Goal: Information Seeking & Learning: Check status

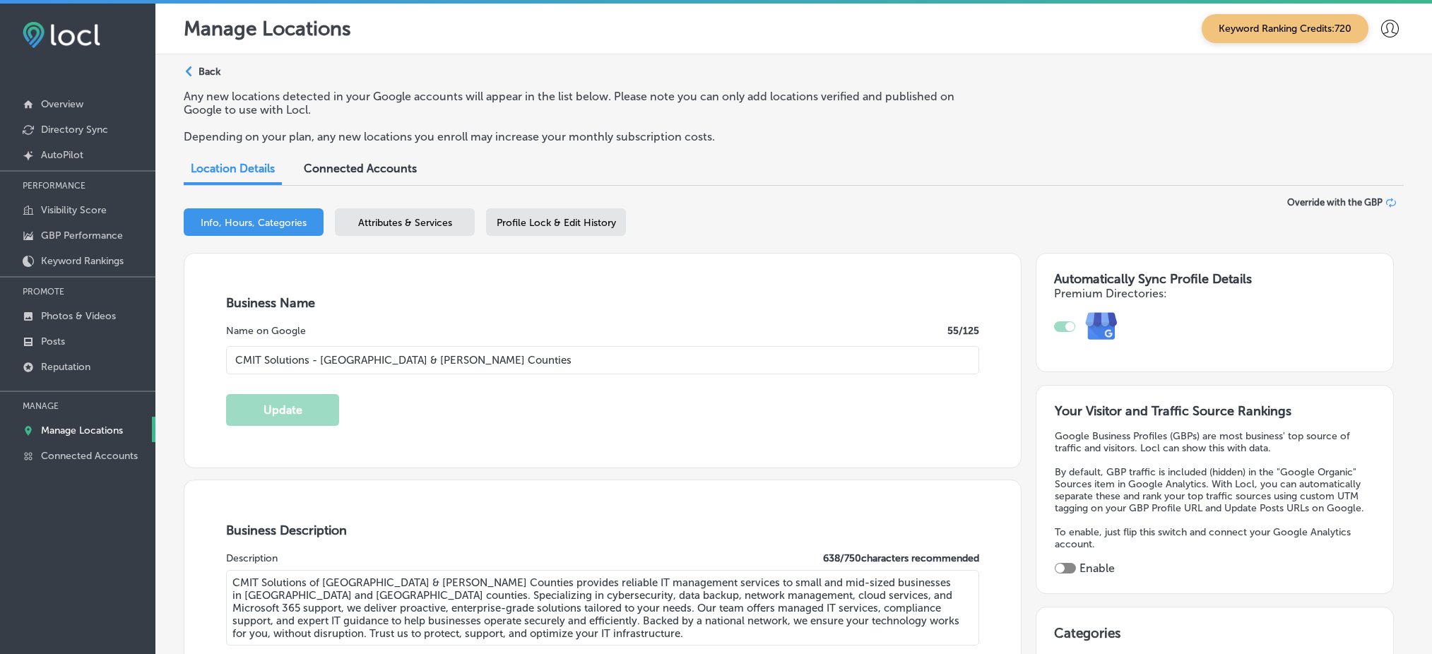
select select "US"
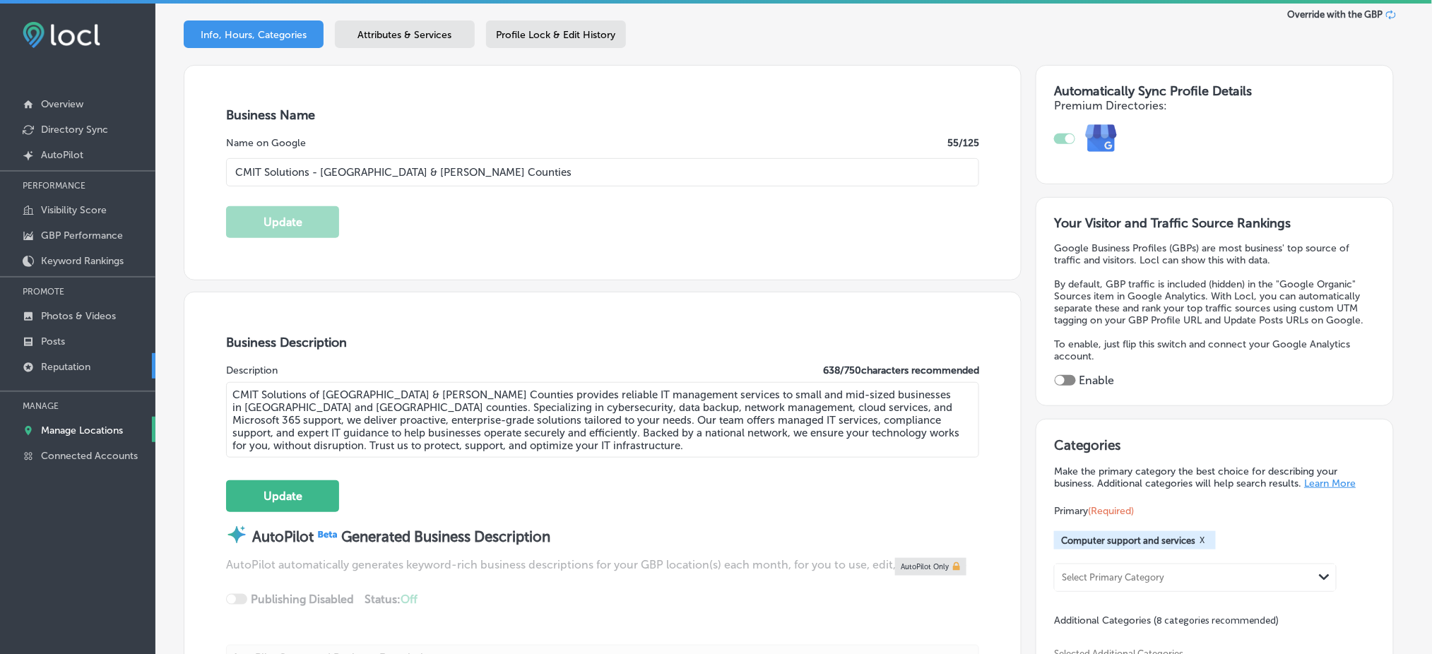
click at [88, 362] on p "Reputation" at bounding box center [65, 367] width 49 height 12
type textarea "x"
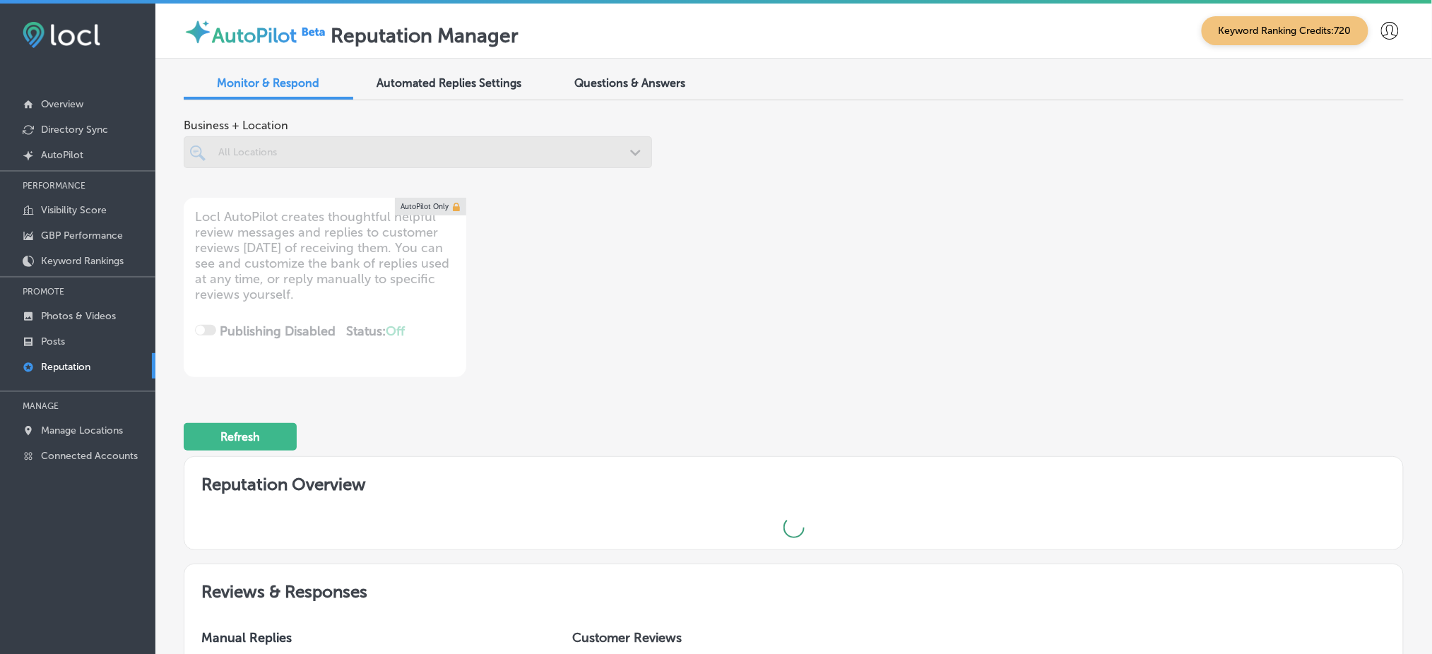
click at [615, 91] on div "Questions & Answers" at bounding box center [630, 84] width 170 height 30
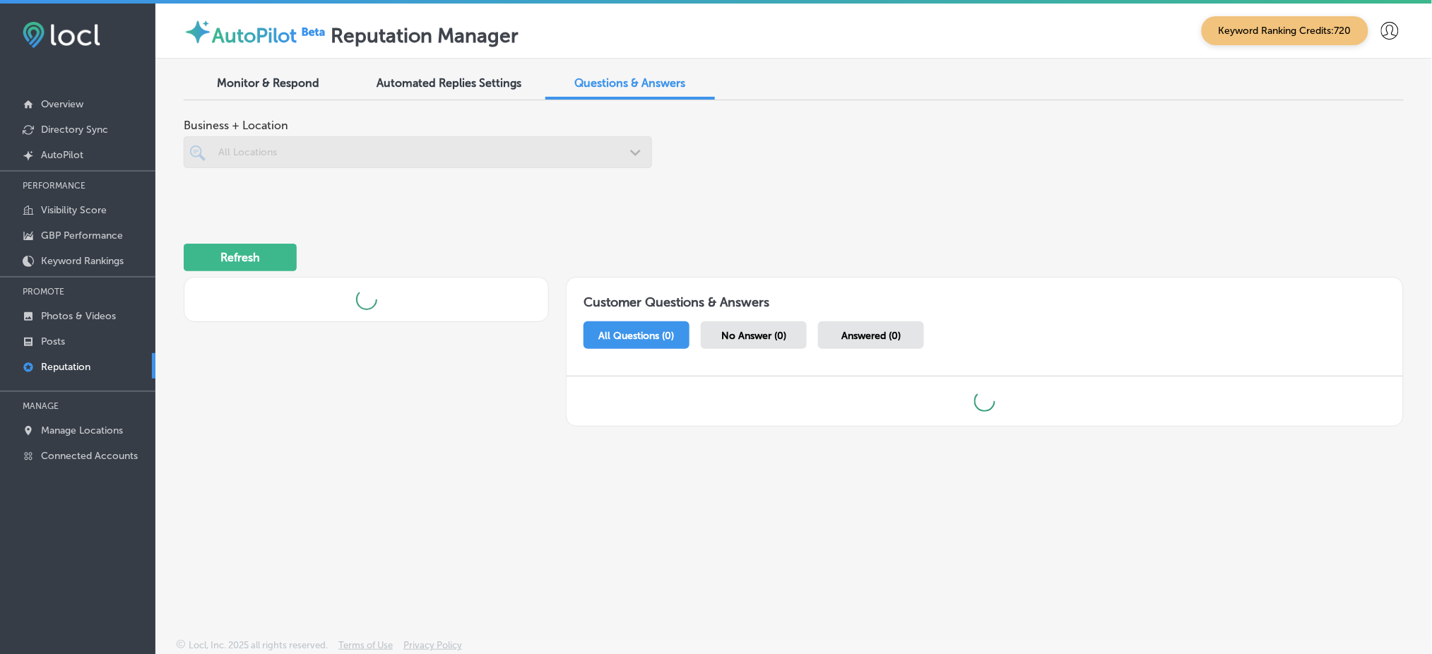
click at [388, 152] on div at bounding box center [418, 152] width 468 height 32
click at [388, 152] on div "All Locations" at bounding box center [424, 152] width 413 height 12
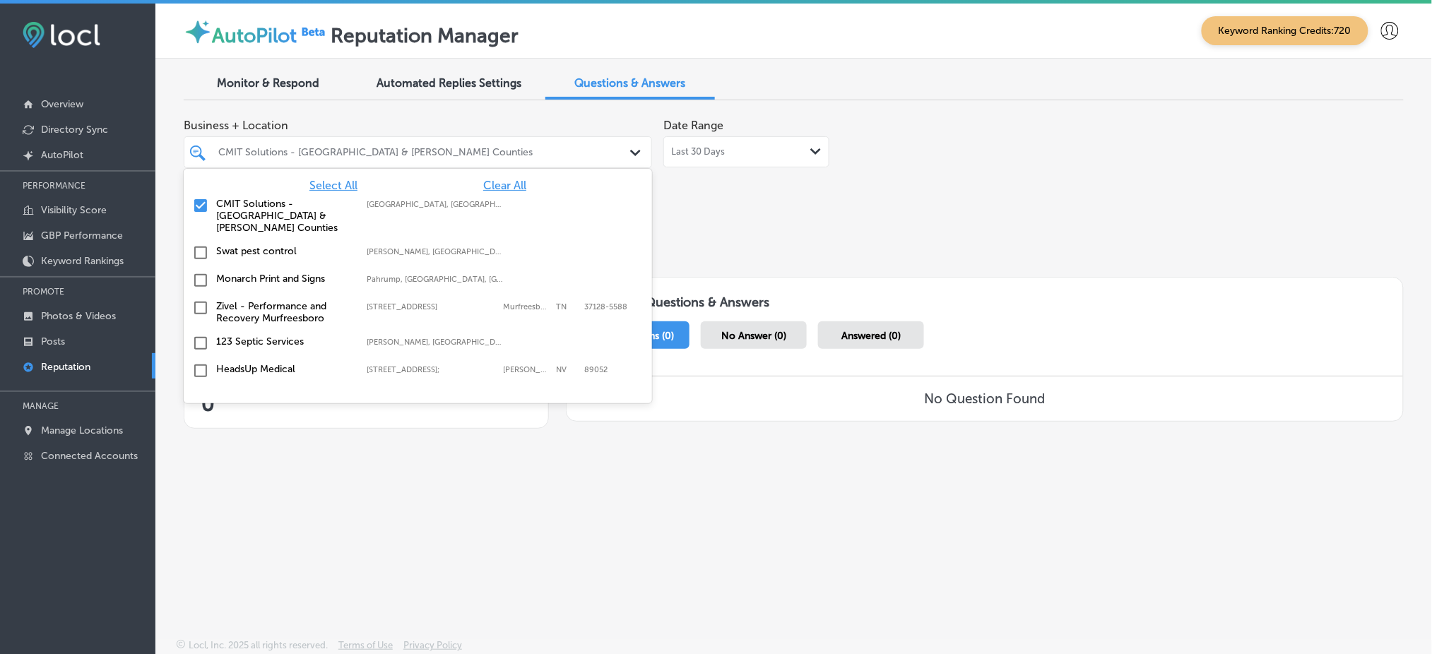
click at [509, 191] on span "Clear All" at bounding box center [504, 185] width 43 height 13
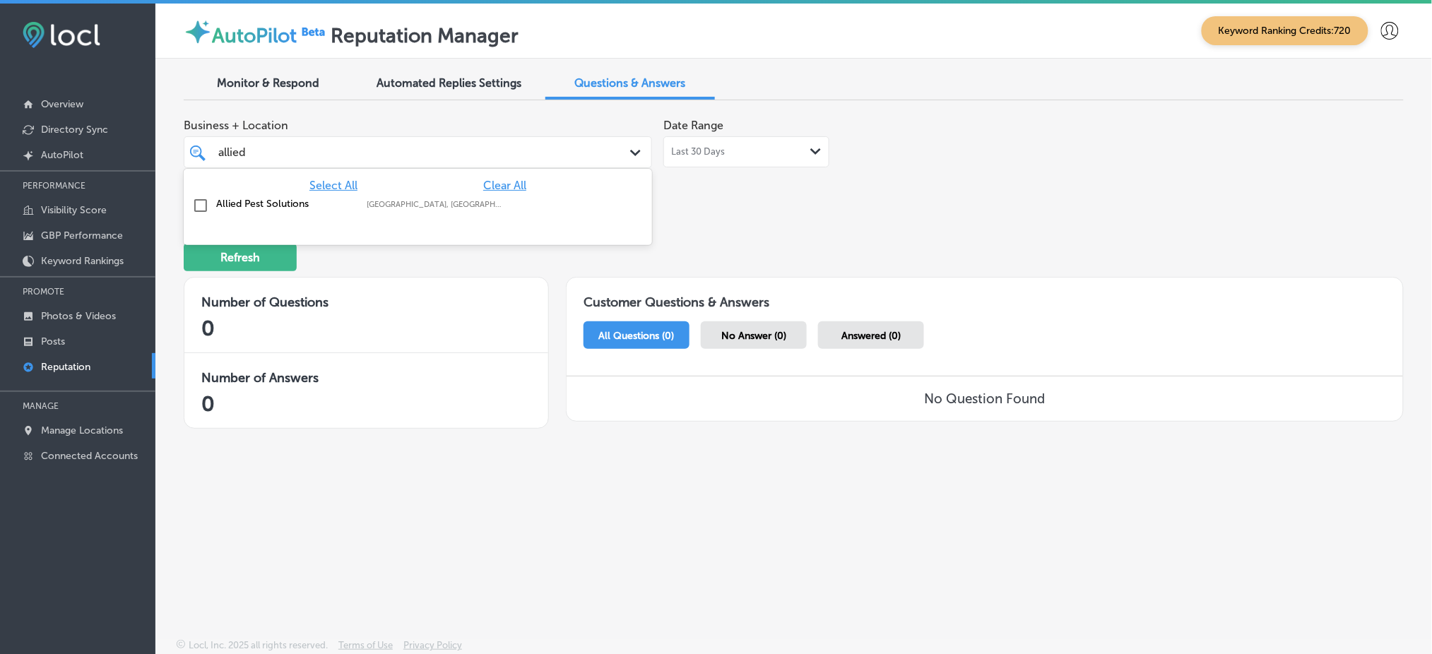
click at [517, 196] on div "Allied Pest Solutions [GEOGRAPHIC_DATA], [GEOGRAPHIC_DATA], [GEOGRAPHIC_DATA] |…" at bounding box center [417, 206] width 457 height 22
type input "allied"
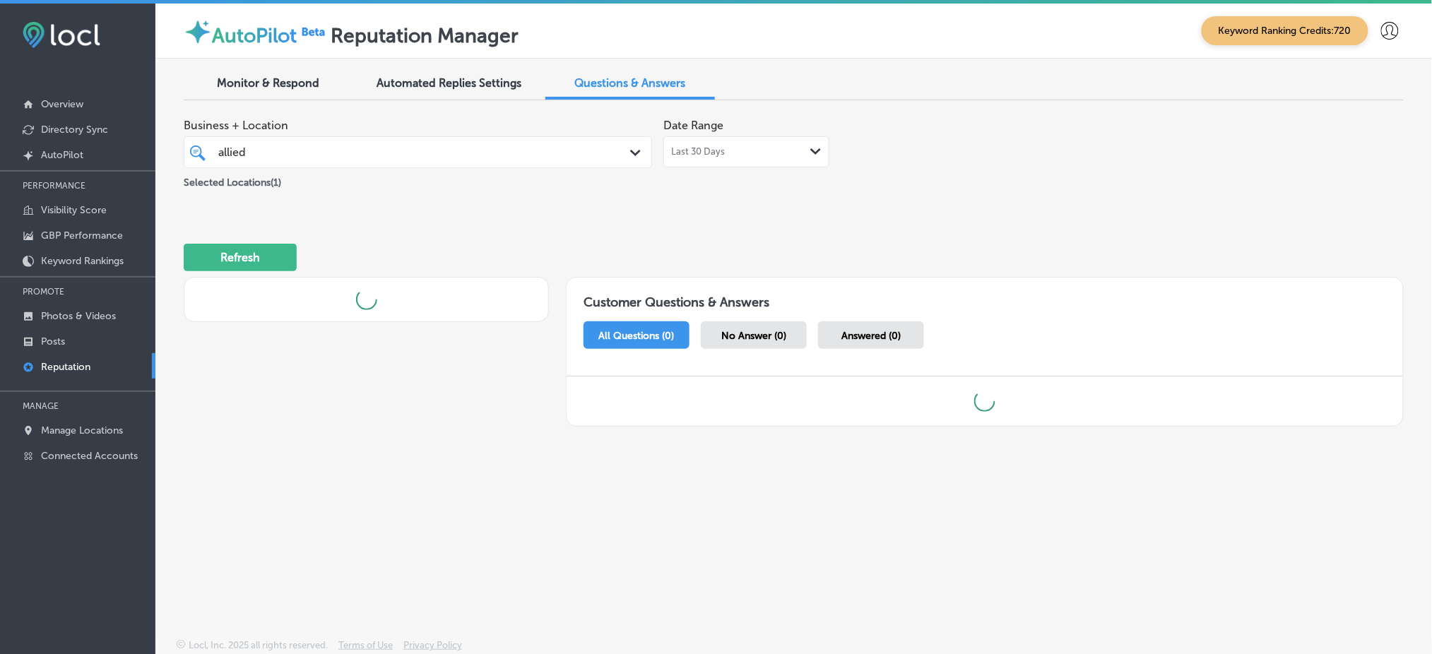
click at [793, 213] on div "Business + Location allied allied Path Created with Sketch. Selected Locations …" at bounding box center [794, 276] width 1220 height 328
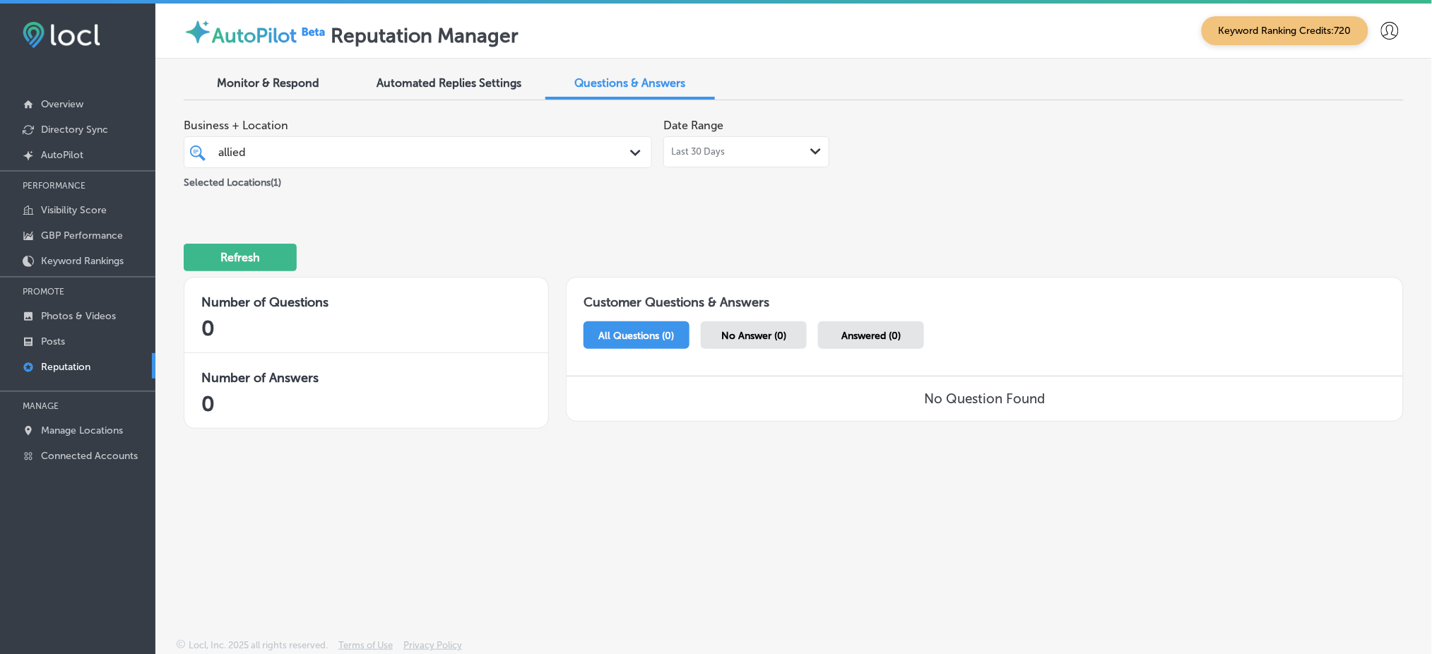
click at [740, 157] on div "Last 30 Days Path Created with Sketch." at bounding box center [746, 151] width 166 height 31
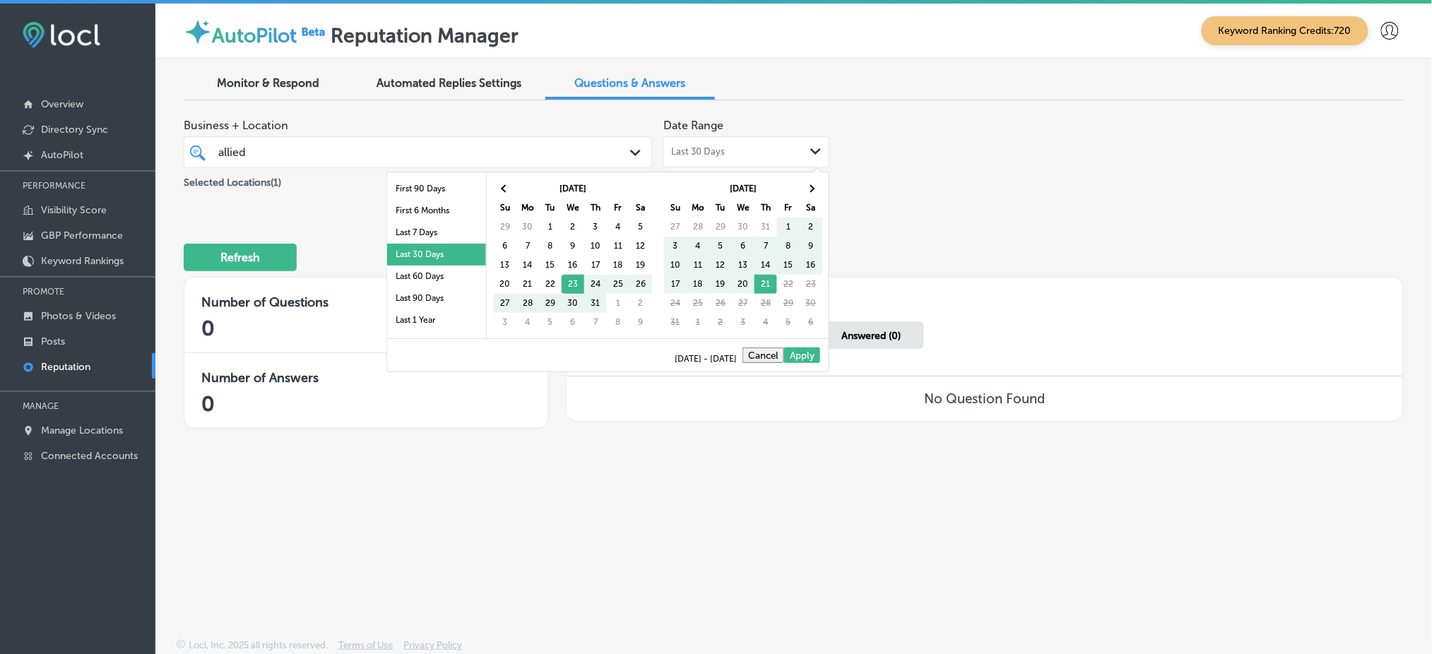
scroll to position [81, 0]
click at [446, 276] on li "Last 1 Year" at bounding box center [436, 283] width 99 height 22
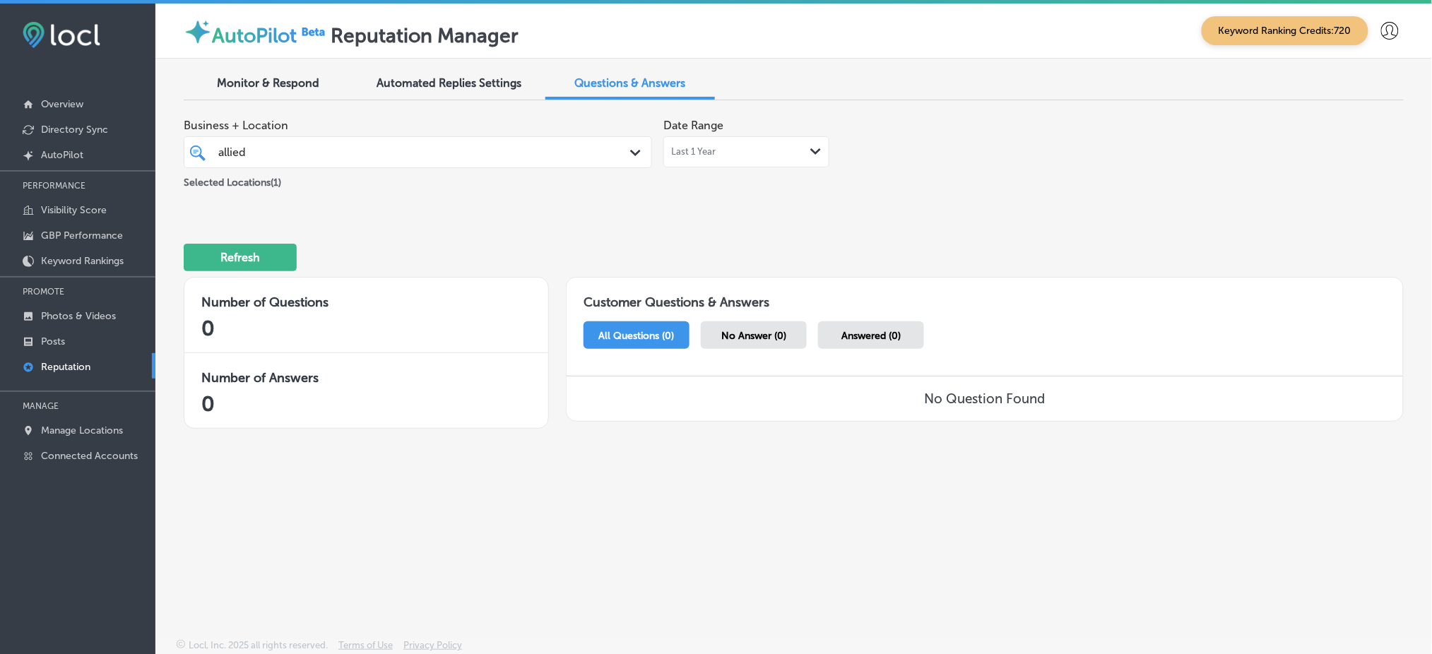
click at [761, 146] on div "Last 1 Year Path Created with Sketch." at bounding box center [746, 151] width 150 height 11
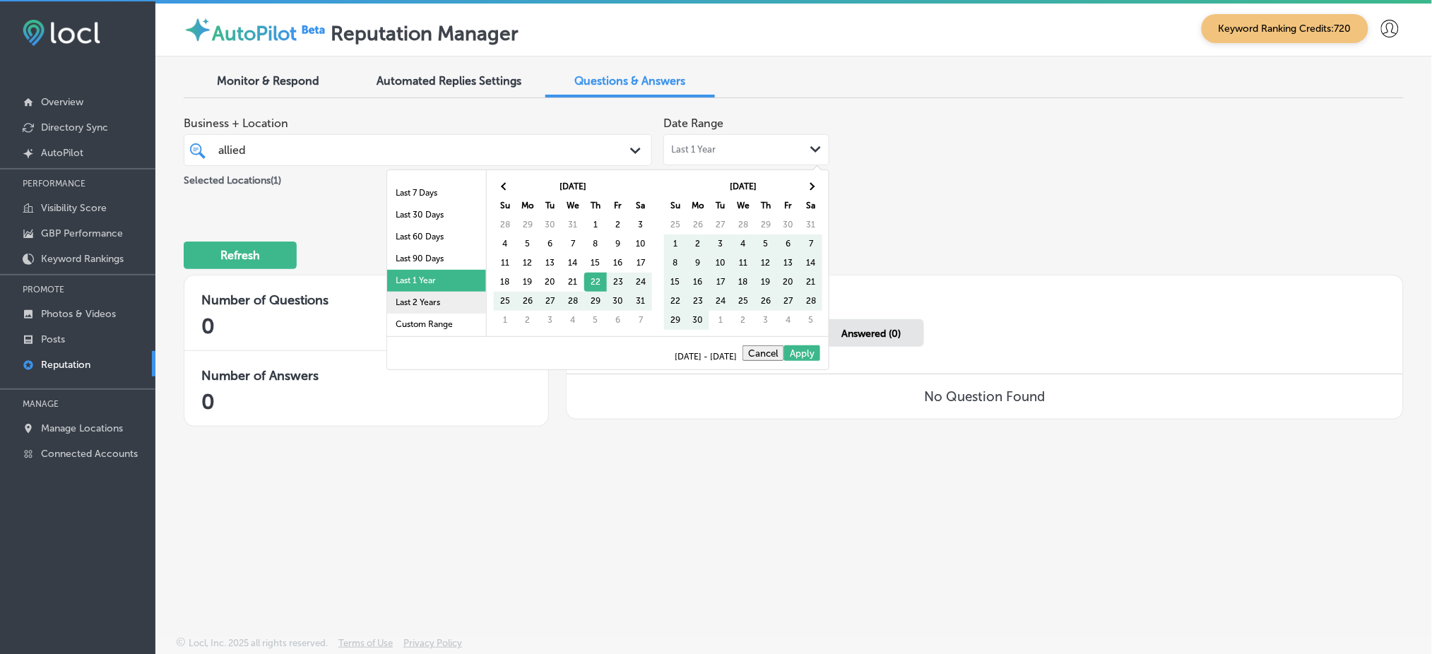
scroll to position [3, 0]
click at [409, 297] on li "Last 2 Years" at bounding box center [436, 302] width 99 height 22
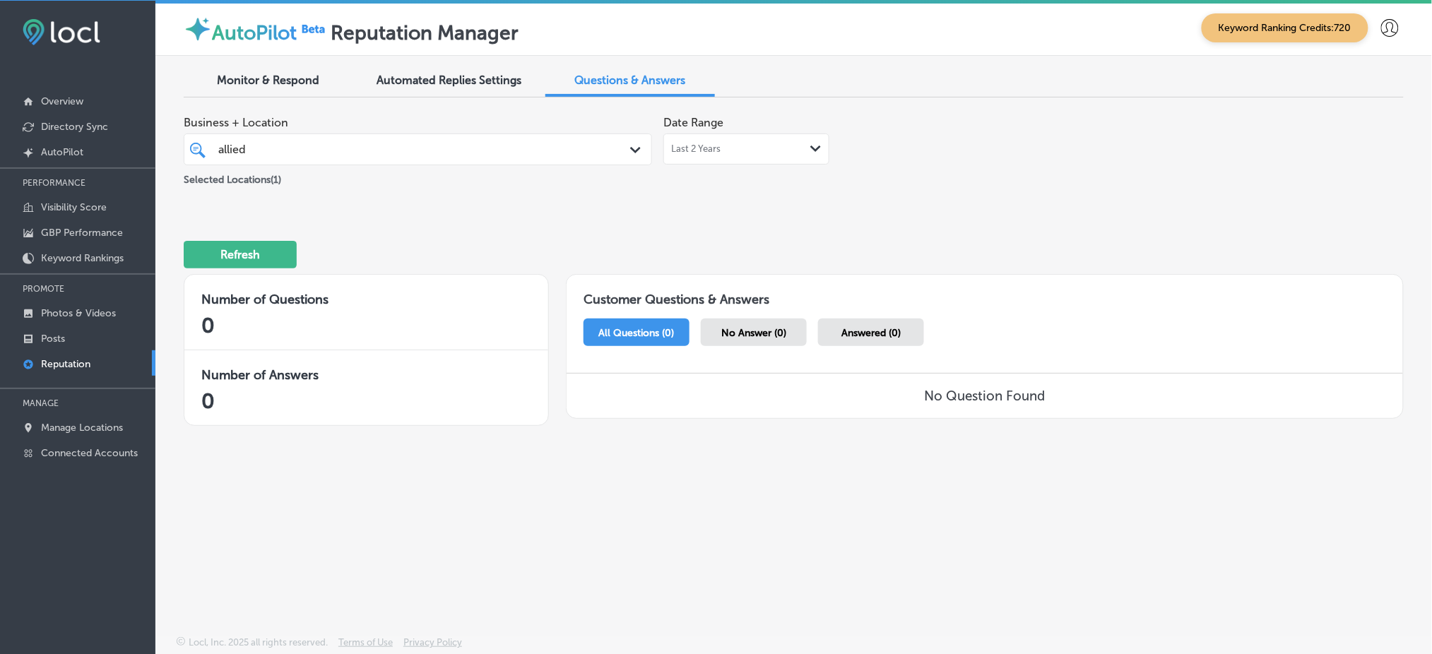
click at [577, 155] on div "allied allied" at bounding box center [398, 149] width 362 height 19
click at [789, 189] on div "Business + Location allied allied Path Created with Sketch. Selected Locations …" at bounding box center [550, 152] width 732 height 86
